Goal: Navigation & Orientation: Find specific page/section

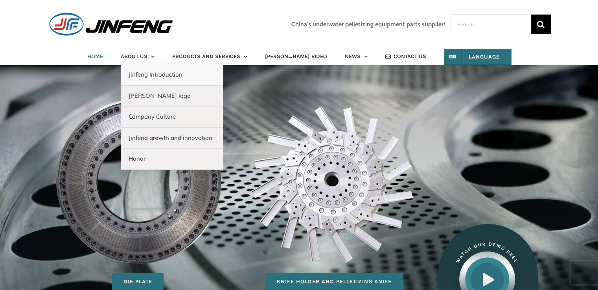
click at [148, 74] on span "Jinfeng Introduction" at bounding box center [156, 74] width 54 height 7
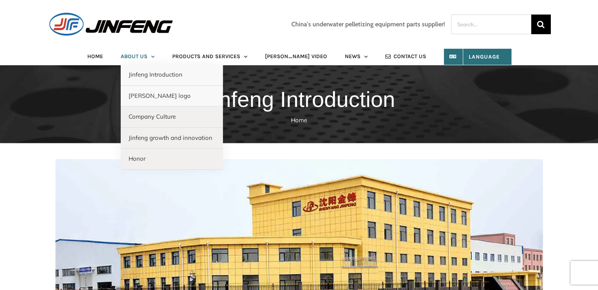
click at [165, 99] on span "[PERSON_NAME] logo" at bounding box center [160, 95] width 62 height 7
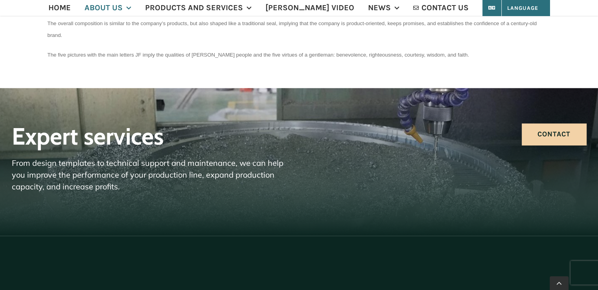
scroll to position [354, 0]
